Goal: Transaction & Acquisition: Book appointment/travel/reservation

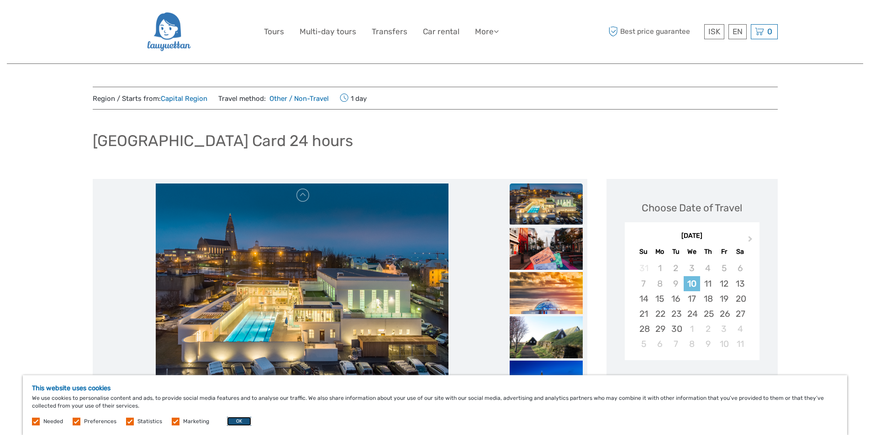
click at [243, 421] on button "OK" at bounding box center [239, 421] width 24 height 9
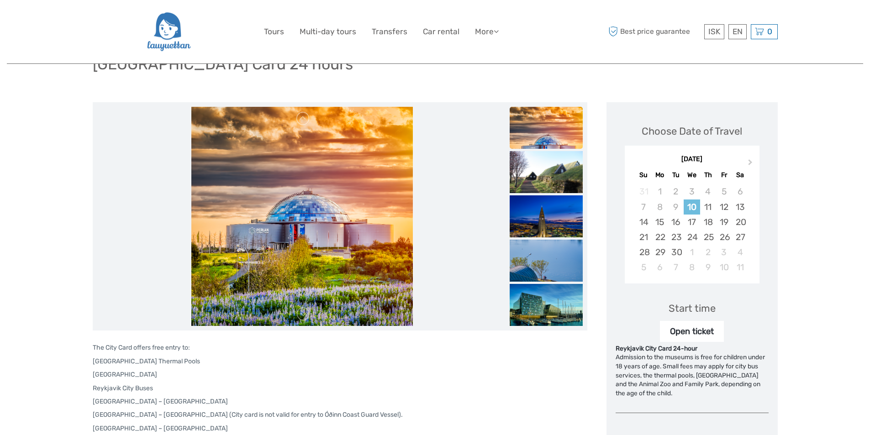
scroll to position [91, 0]
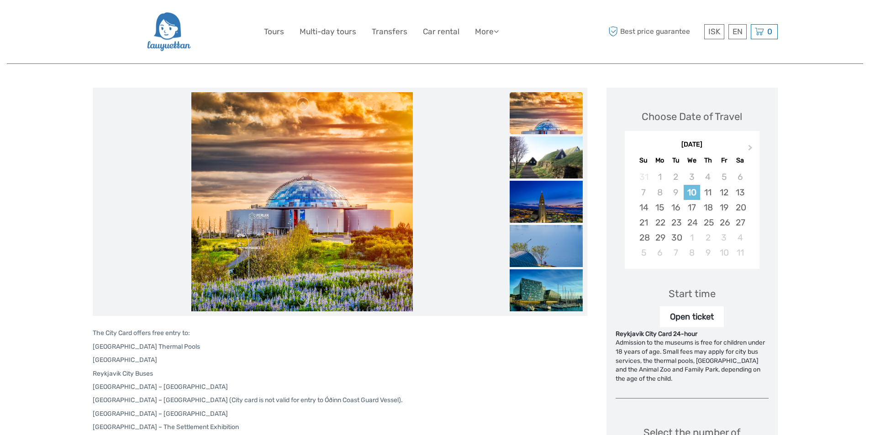
drag, startPoint x: 92, startPoint y: 360, endPoint x: 196, endPoint y: 363, distance: 103.7
click at [196, 363] on p "[GEOGRAPHIC_DATA]" at bounding box center [340, 360] width 494 height 10
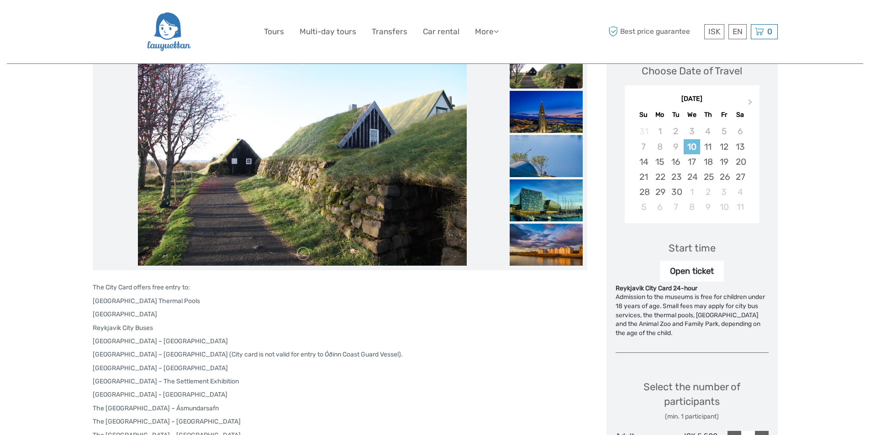
click at [115, 325] on p "Reykjavik City Buses" at bounding box center [340, 328] width 494 height 10
drag, startPoint x: 132, startPoint y: 314, endPoint x: 83, endPoint y: 313, distance: 49.3
click at [83, 313] on div "Region / Starts from: Capital Region Travel method: Other / Non-Travel 1 day [G…" at bounding box center [435, 422] width 856 height 1119
copy p "[GEOGRAPHIC_DATA]"
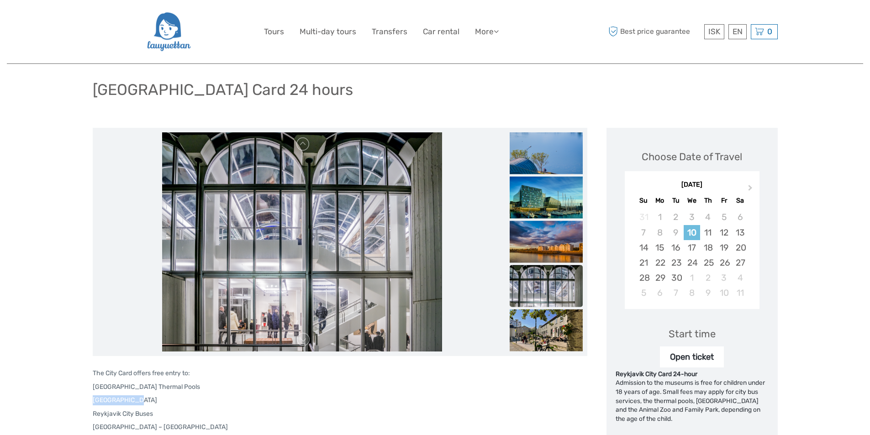
scroll to position [51, 0]
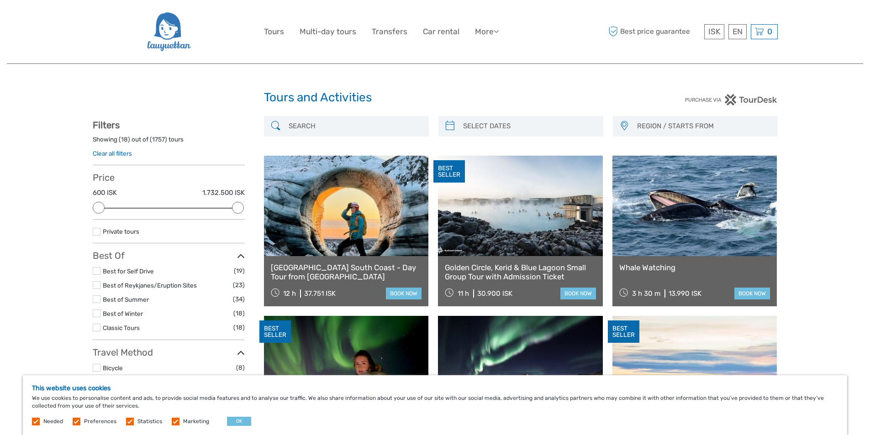
select select
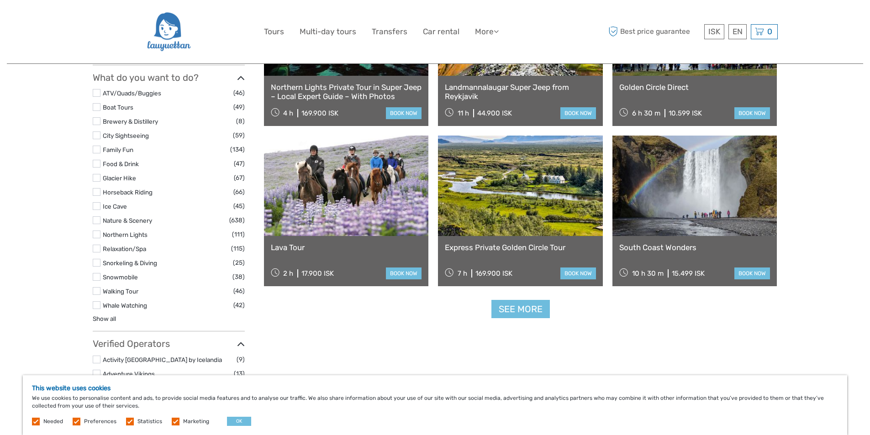
scroll to position [822, 0]
click at [514, 309] on link "See more" at bounding box center [520, 309] width 58 height 19
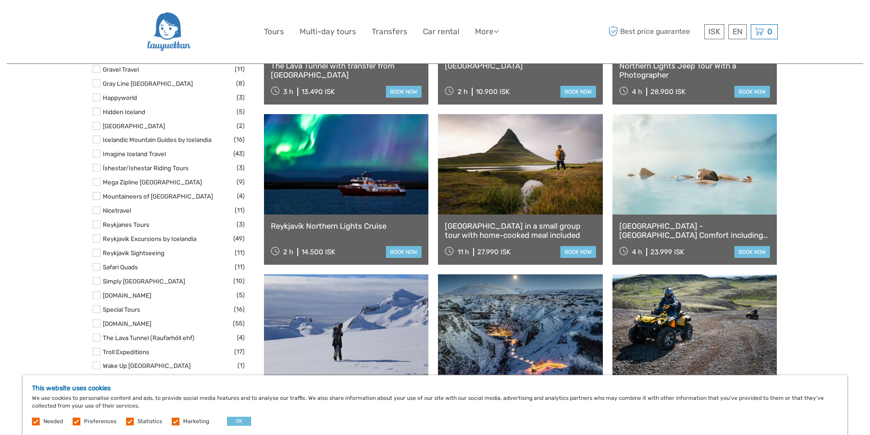
scroll to position [1324, 0]
click at [498, 186] on link at bounding box center [520, 164] width 165 height 100
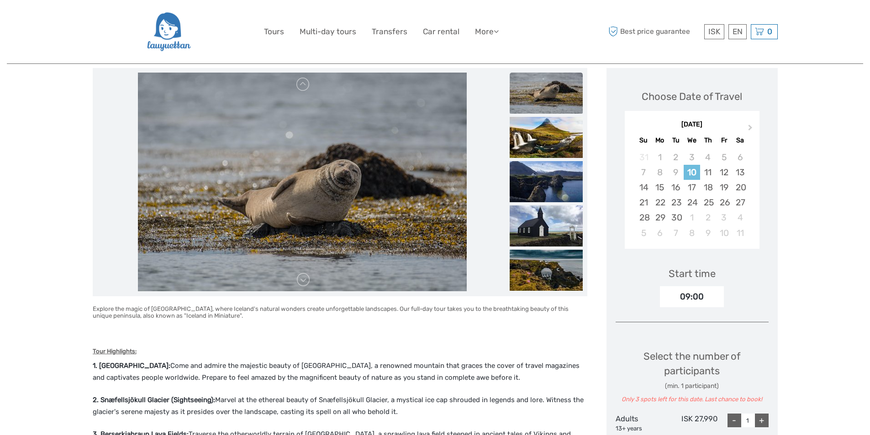
scroll to position [137, 0]
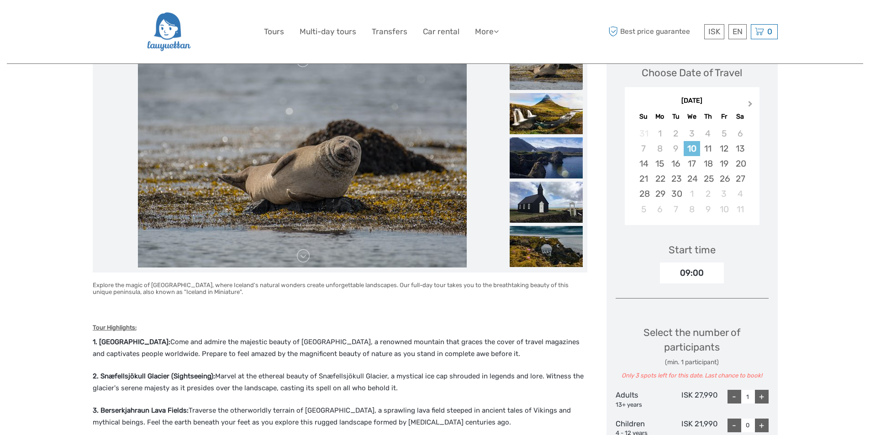
click at [750, 102] on span "Next Month" at bounding box center [750, 105] width 0 height 13
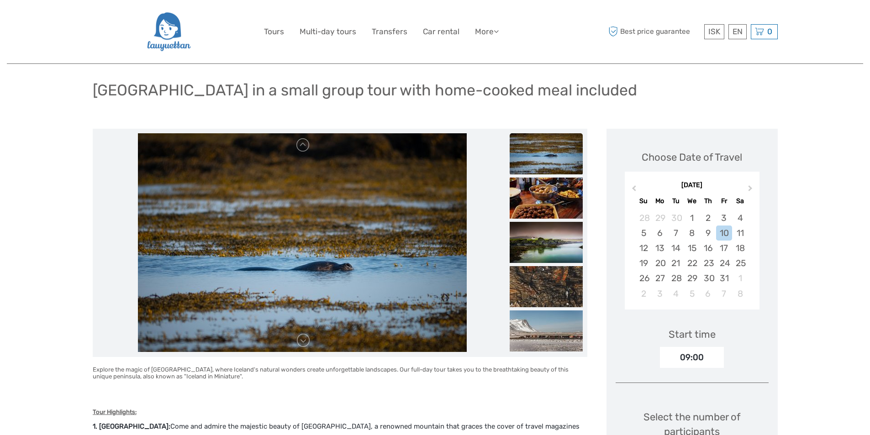
scroll to position [0, 0]
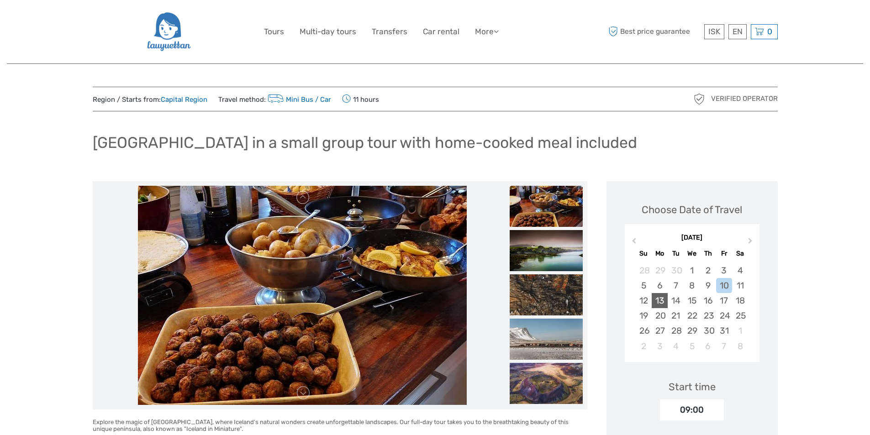
click at [659, 300] on div "13" at bounding box center [660, 300] width 16 height 15
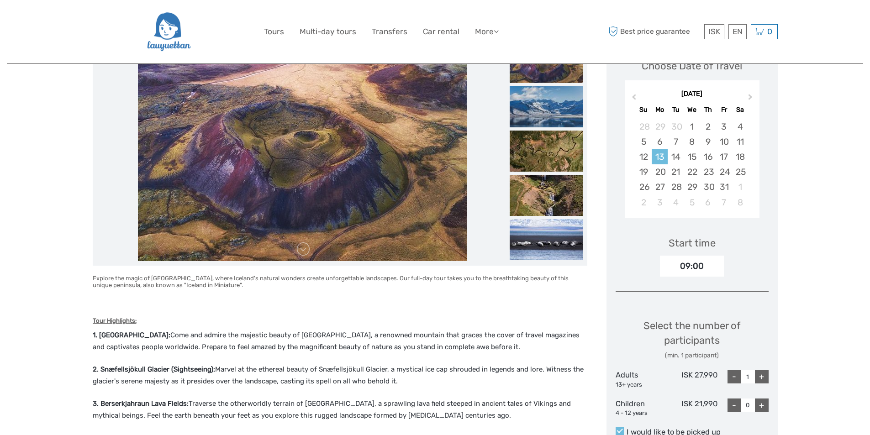
scroll to position [91, 0]
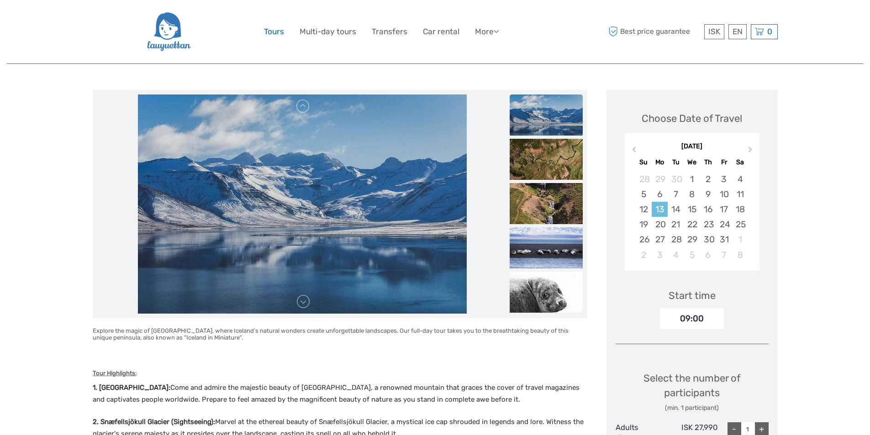
click at [274, 31] on link "Tours" at bounding box center [274, 31] width 20 height 13
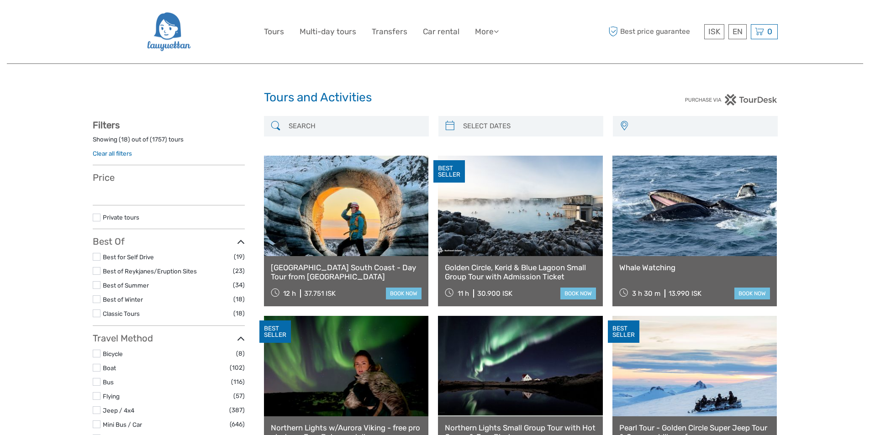
select select
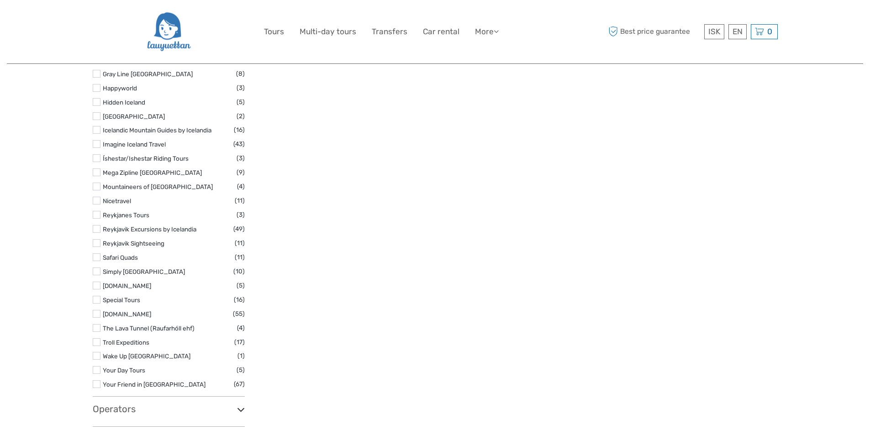
scroll to position [1415, 0]
